Goal: Find specific page/section: Find specific page/section

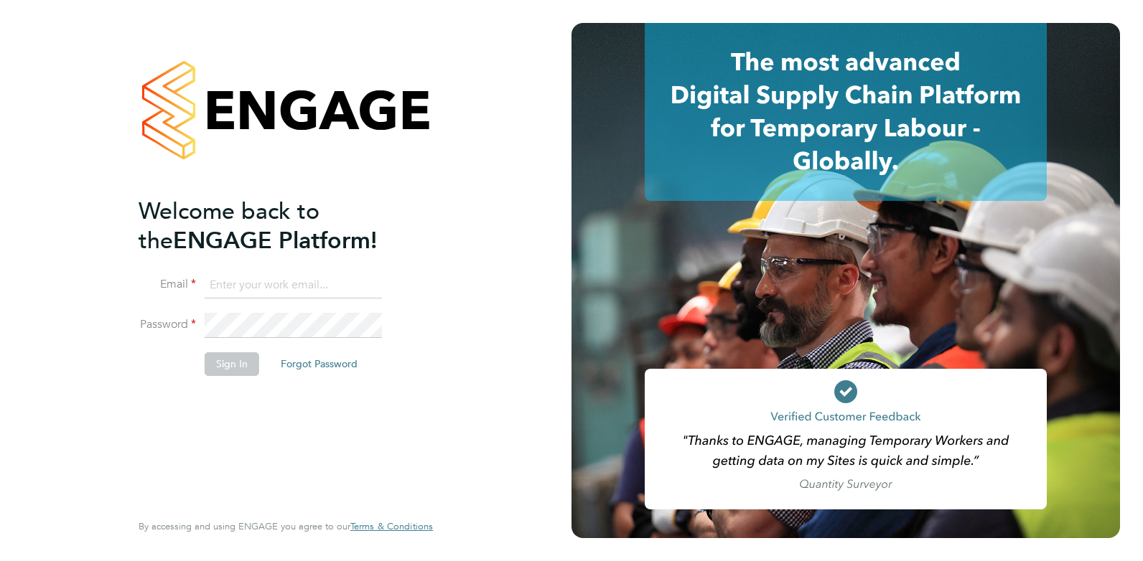
click at [247, 281] on input at bounding box center [293, 286] width 177 height 26
type input "samuel@omniapeople.com"
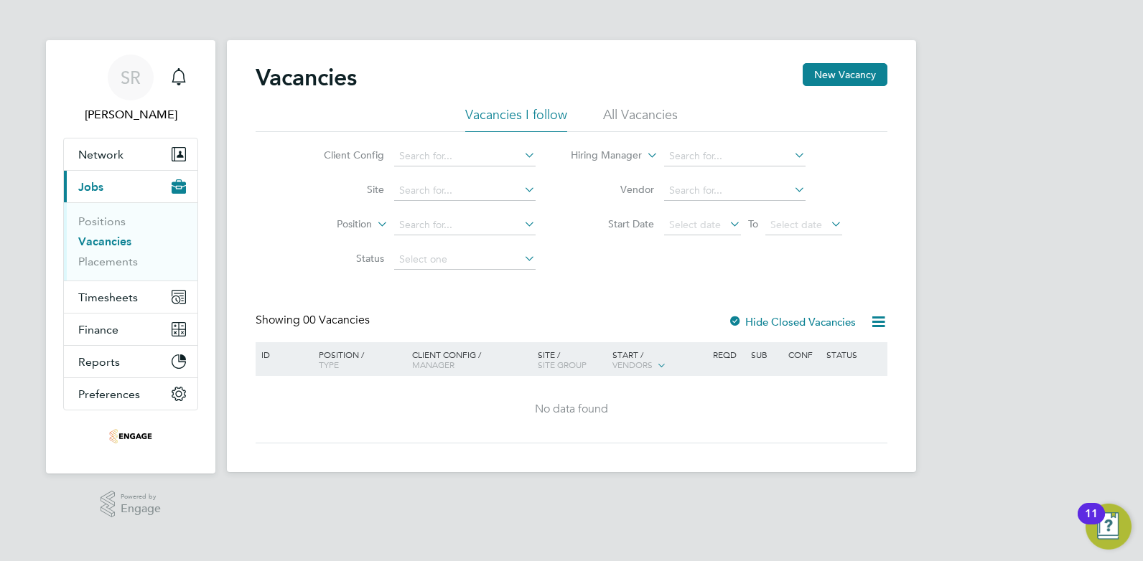
click at [649, 115] on li "All Vacancies" at bounding box center [640, 119] width 75 height 26
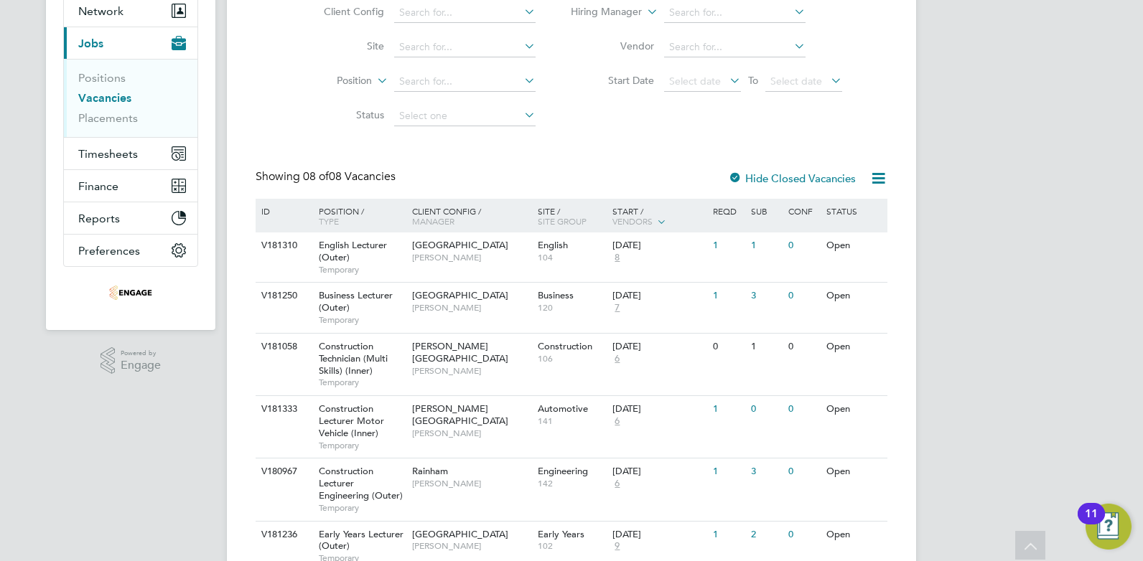
scroll to position [287, 0]
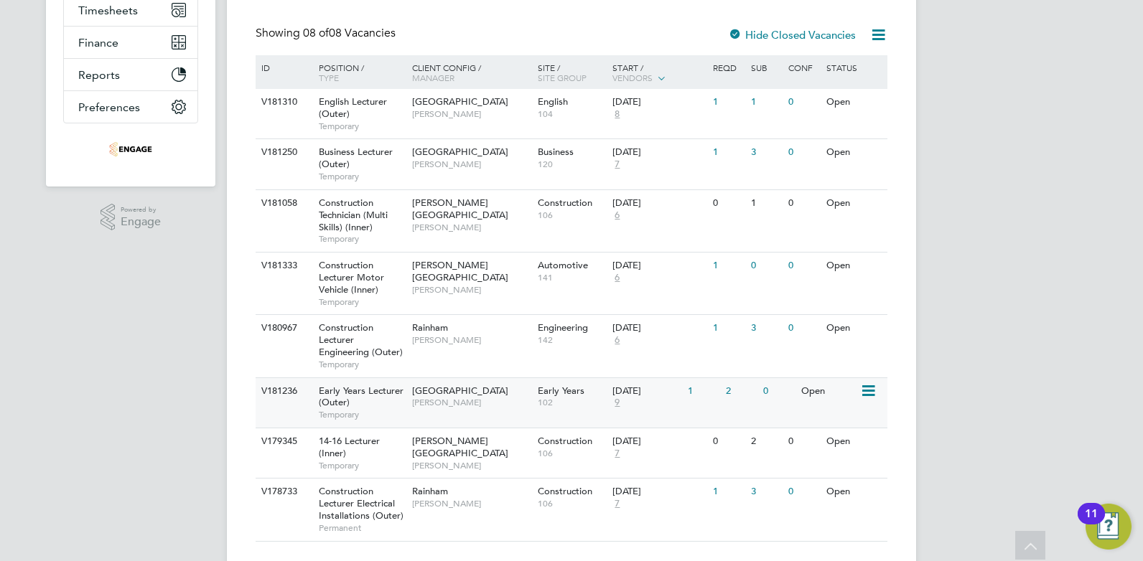
click at [427, 407] on span "[PERSON_NAME]" at bounding box center [471, 402] width 118 height 11
